Goal: Information Seeking & Learning: Learn about a topic

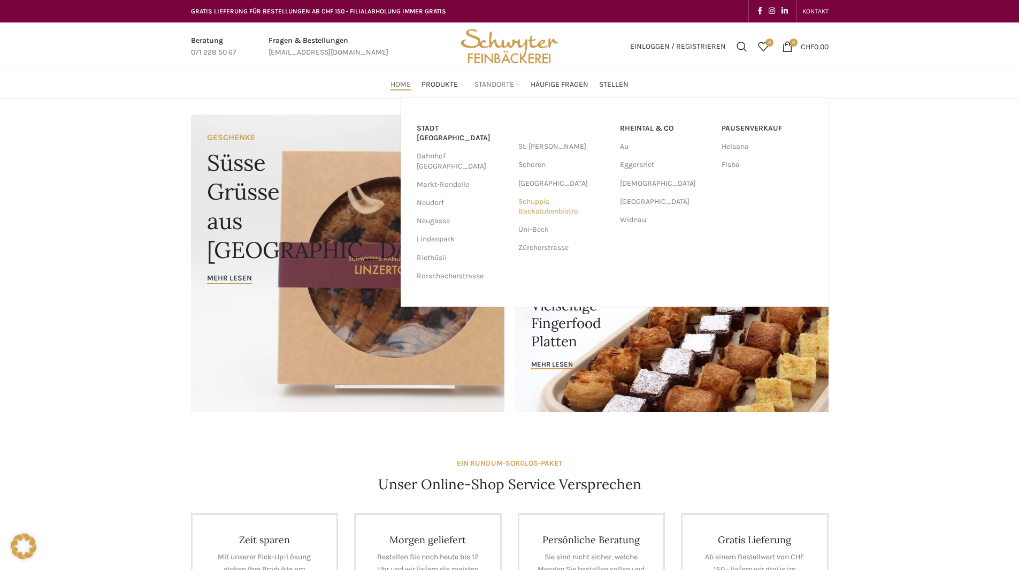
click at [501, 212] on link "Schuppis Backstubenbistro" at bounding box center [563, 207] width 91 height 28
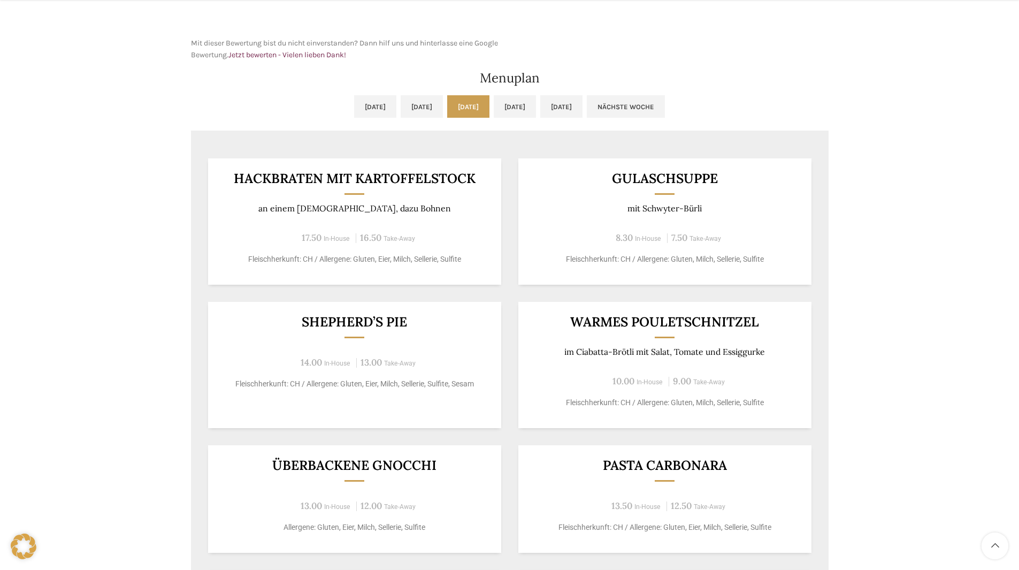
scroll to position [481, 0]
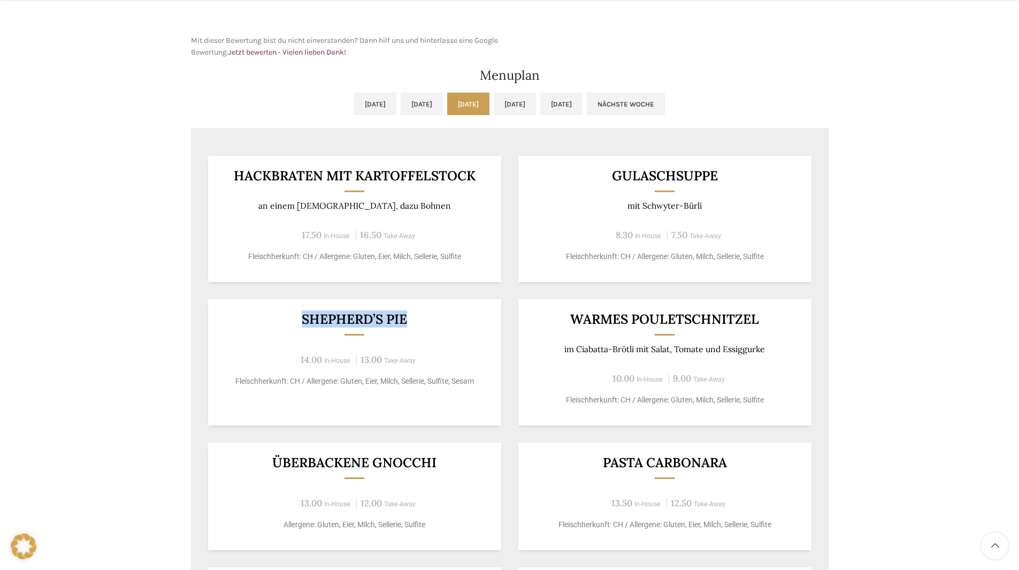
drag, startPoint x: 297, startPoint y: 320, endPoint x: 425, endPoint y: 326, distance: 127.4
click at [425, 326] on div "Shepherd’s Pie 14.00 In-House 13.00 Take-Away Fleischherkunft: CH / Allergene: …" at bounding box center [354, 362] width 293 height 126
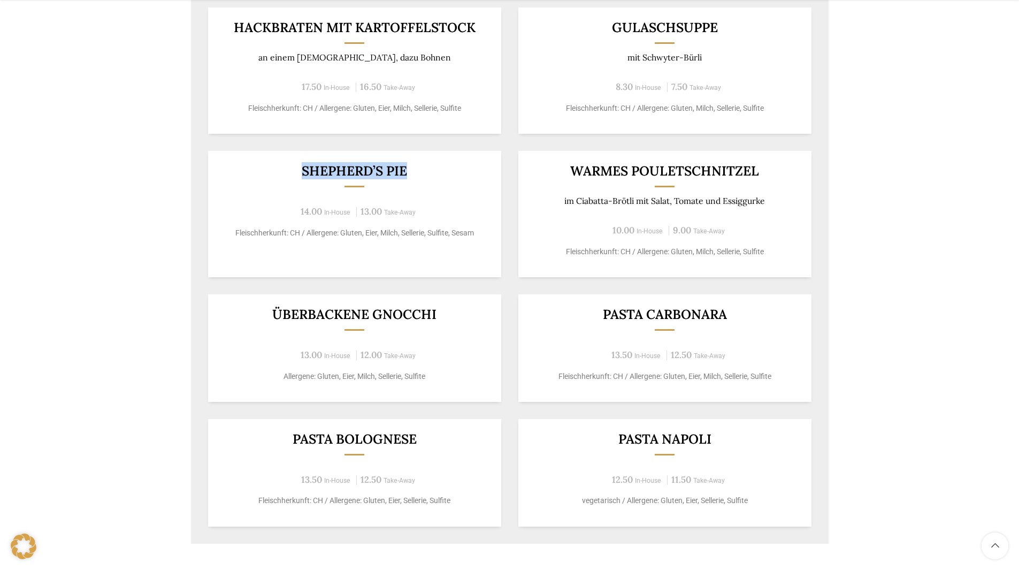
scroll to position [642, 0]
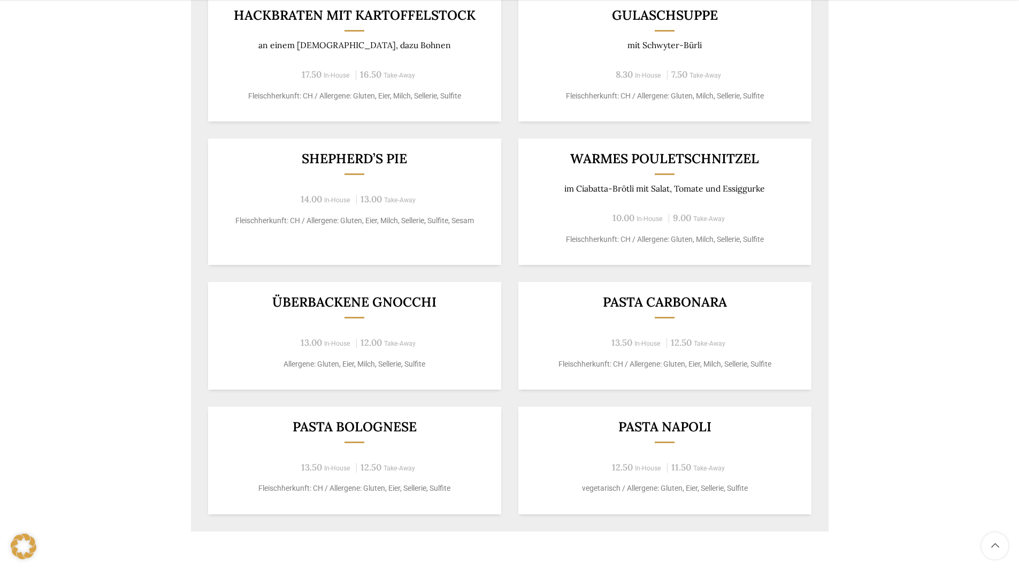
click at [313, 332] on div "Überbackene Gnocchi 13.00 In-House 12.00 Take-Away Allergene: Gluten, Eier, Mil…" at bounding box center [354, 335] width 293 height 107
drag, startPoint x: 265, startPoint y: 313, endPoint x: 344, endPoint y: 327, distance: 80.9
click at [344, 327] on div "Überbackene Gnocchi 13.00 In-House 12.00 Take-Away Allergene: Gluten, Eier, Mil…" at bounding box center [354, 335] width 293 height 107
click at [311, 329] on div "Überbackene Gnocchi 13.00 In-House 12.00 Take-Away Allergene: Gluten, Eier, Mil…" at bounding box center [354, 335] width 293 height 107
click at [280, 295] on h3 "Überbackene Gnocchi" at bounding box center [354, 301] width 267 height 13
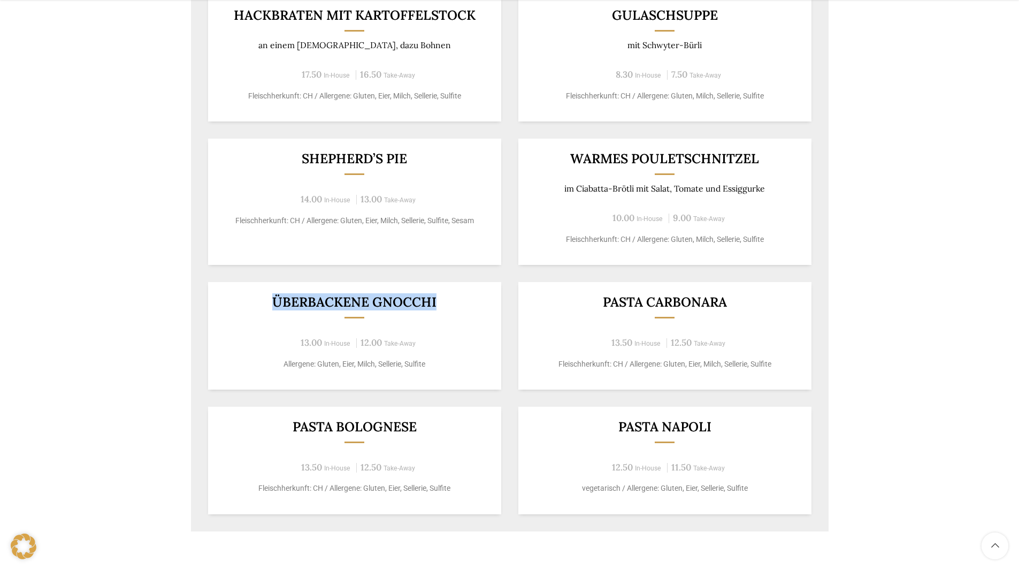
drag, startPoint x: 262, startPoint y: 300, endPoint x: 448, endPoint y: 312, distance: 186.5
click at [448, 312] on div "Überbackene Gnocchi 13.00 In-House 12.00 Take-Away Allergene: Gluten, Eier, Mil…" at bounding box center [354, 335] width 293 height 107
click at [432, 334] on div "Überbackene Gnocchi 13.00 In-House 12.00 Take-Away Allergene: Gluten, Eier, Mil…" at bounding box center [354, 335] width 293 height 107
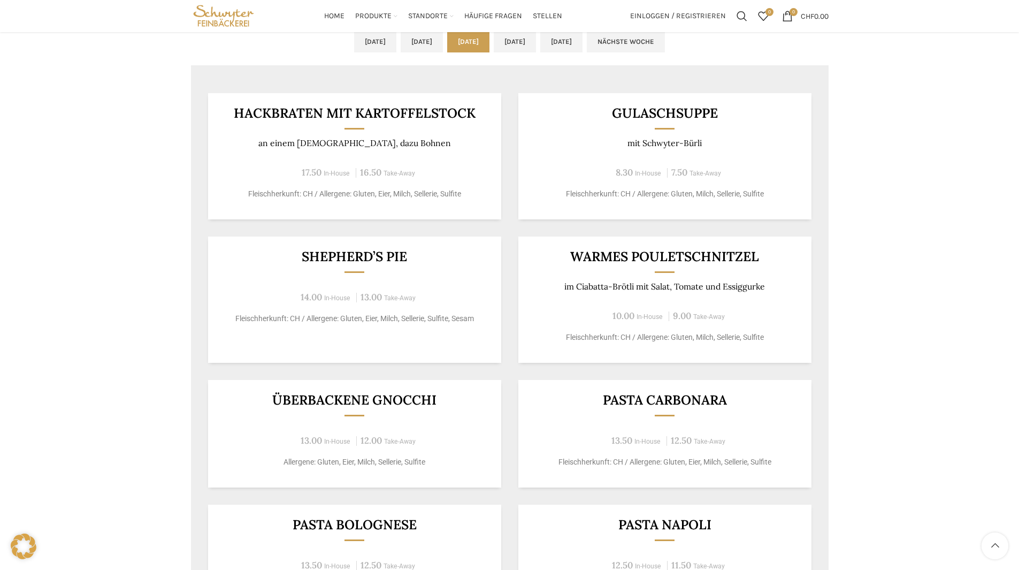
scroll to position [535, 0]
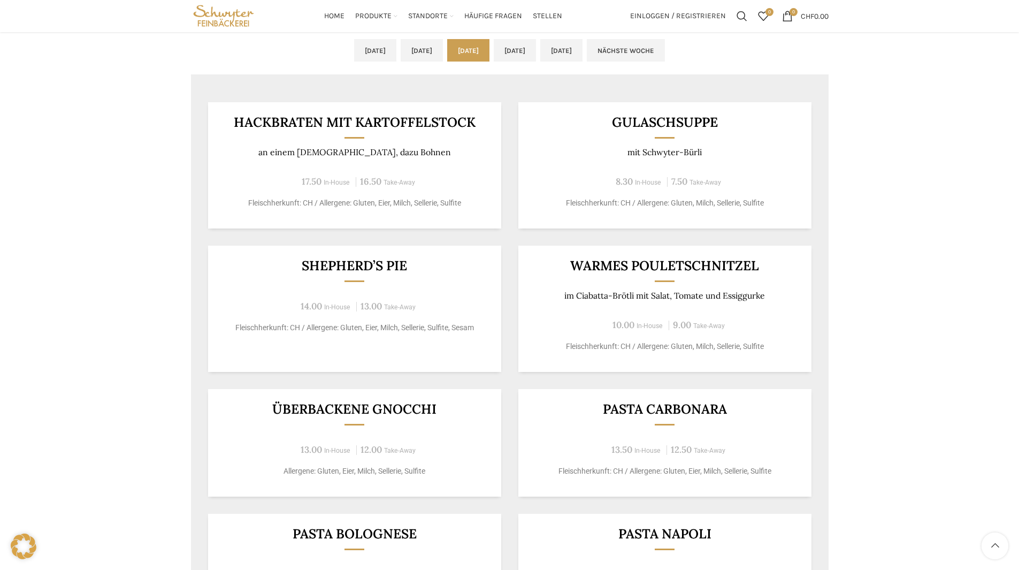
click at [657, 306] on div "Warmes Pouletschnitzel im Ciabatta-Brötli mit Salat, Tomate und Essiggurke 10.0…" at bounding box center [664, 308] width 293 height 126
drag, startPoint x: 646, startPoint y: 148, endPoint x: 757, endPoint y: 154, distance: 110.9
click at [757, 154] on p "mit Schwyter-Bürli" at bounding box center [664, 152] width 267 height 10
drag, startPoint x: 717, startPoint y: 155, endPoint x: 566, endPoint y: 149, distance: 150.9
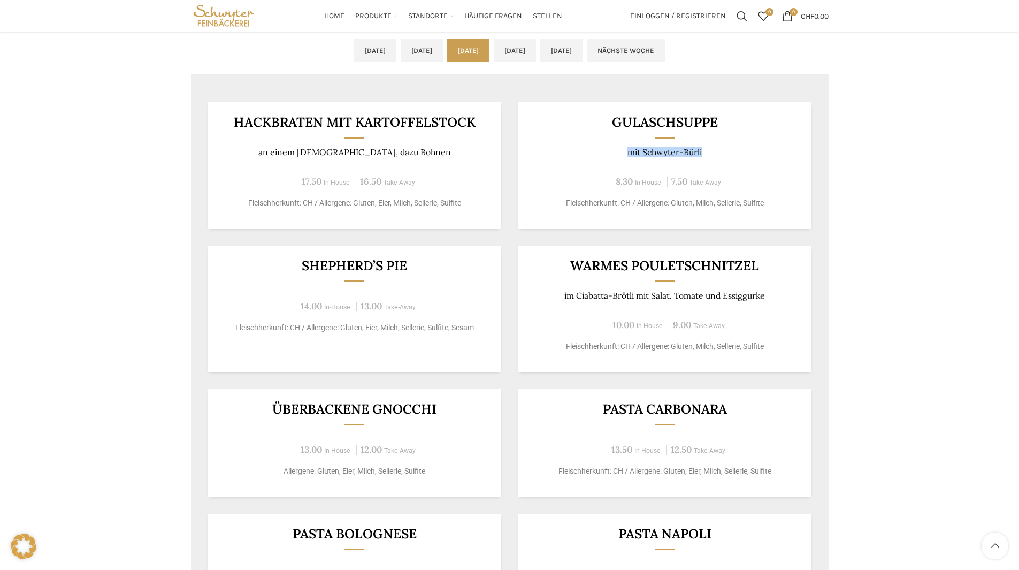
click at [566, 149] on p "mit Schwyter-Bürli" at bounding box center [664, 152] width 267 height 10
click at [595, 125] on h3 "Gulaschsuppe" at bounding box center [664, 122] width 267 height 13
click at [888, 146] on div "Backstubenbistro Schuppis Wochentag ÖFFNUNGSZEITEN Montag - Freitag 06:00 - 16:…" at bounding box center [509, 114] width 1019 height 1101
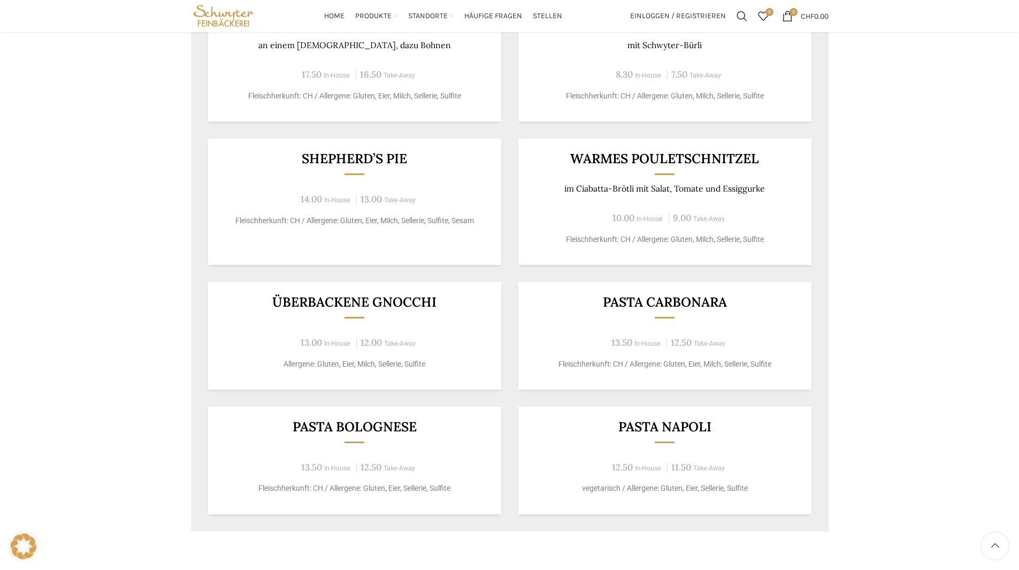
scroll to position [588, 0]
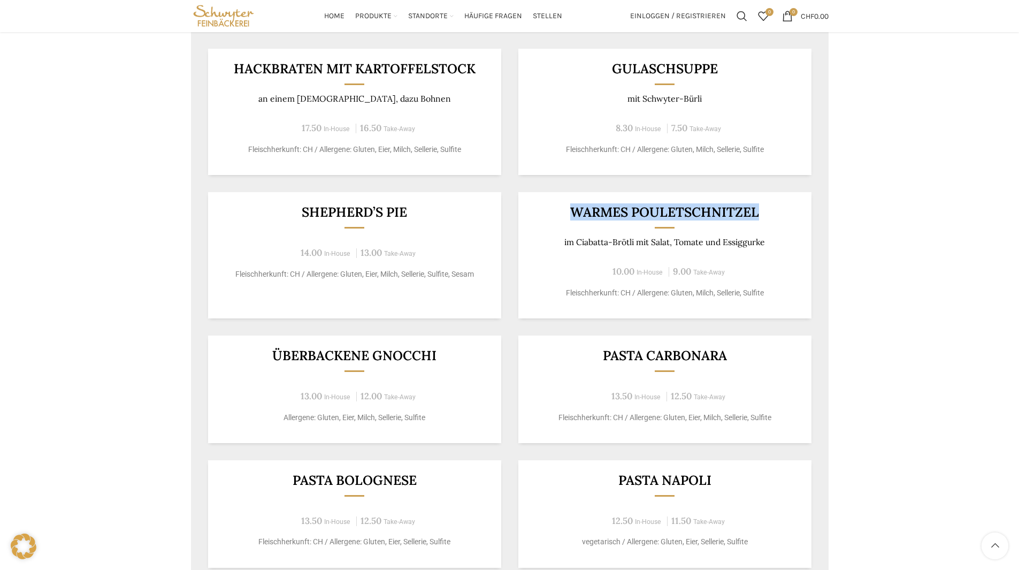
drag, startPoint x: 565, startPoint y: 218, endPoint x: 735, endPoint y: 221, distance: 170.6
click at [735, 221] on div "Warmes Pouletschnitzel im Ciabatta-Brötli mit Salat, Tomate und Essiggurke 10.0…" at bounding box center [664, 255] width 293 height 126
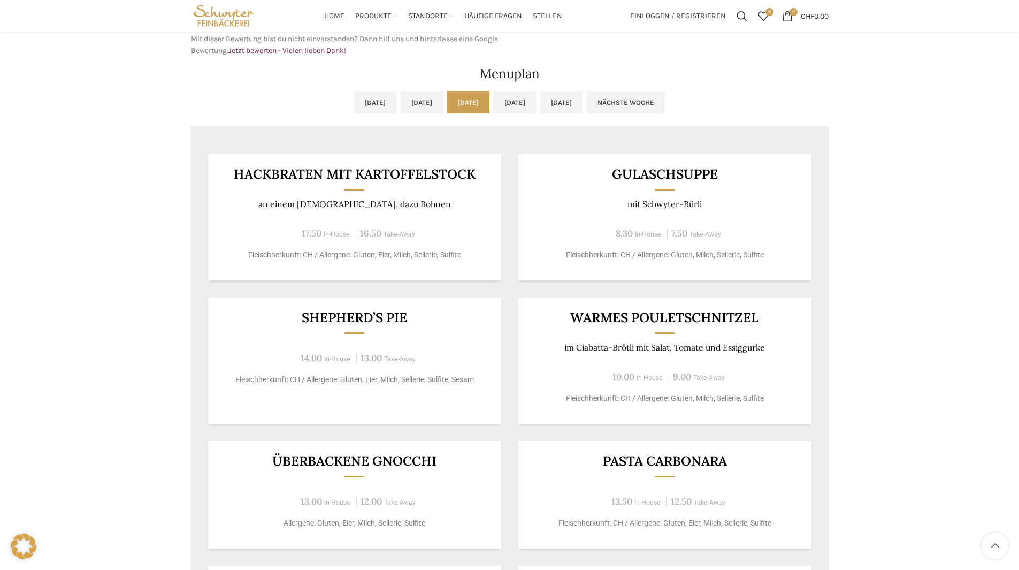
scroll to position [481, 0]
click at [536, 111] on link "Do, 09.10.2025" at bounding box center [515, 104] width 42 height 22
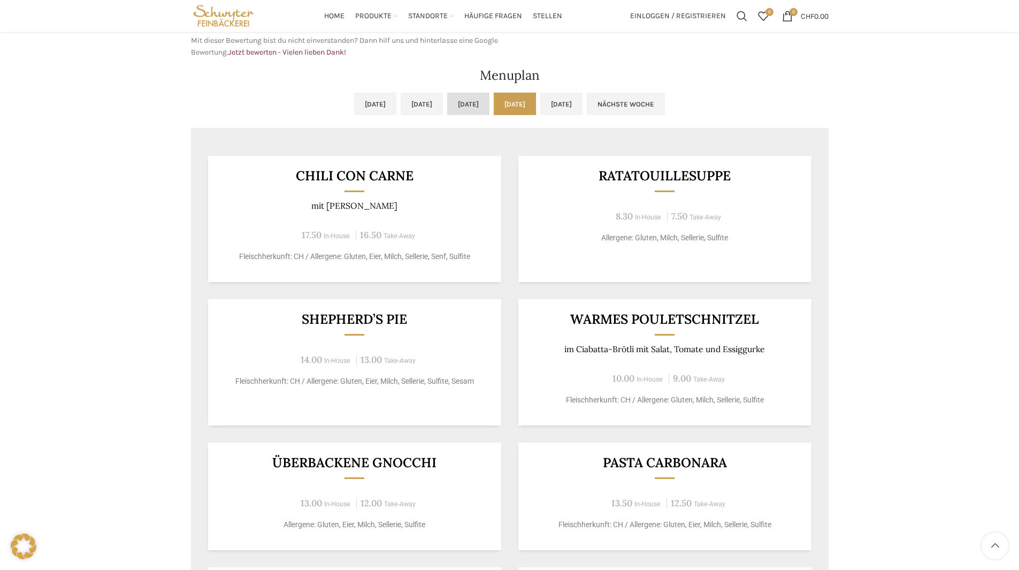
click at [455, 94] on link "Mi, 08.10.2025" at bounding box center [468, 104] width 42 height 22
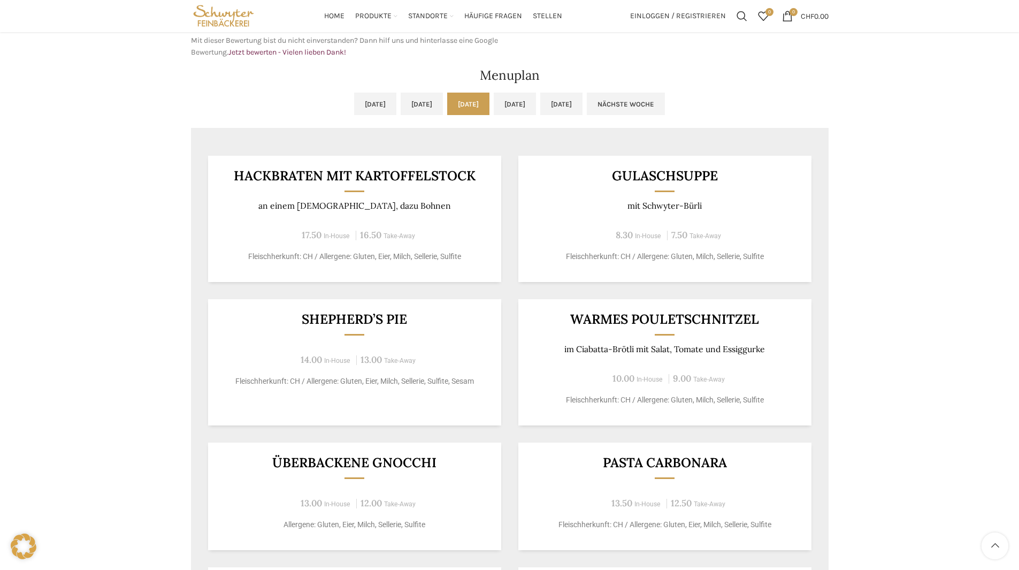
click at [489, 105] on link "Mi, 08.10.2025" at bounding box center [468, 104] width 42 height 22
click at [515, 111] on link "Do, 09.10.2025" at bounding box center [515, 104] width 42 height 22
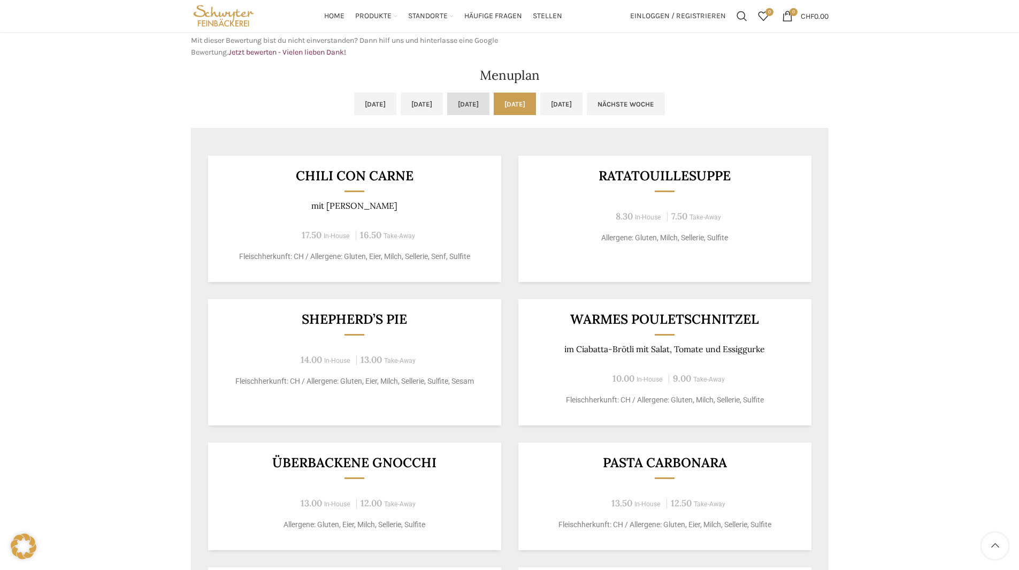
click at [474, 104] on link "Mi, 08.10.2025" at bounding box center [468, 104] width 42 height 22
